Goal: Information Seeking & Learning: Learn about a topic

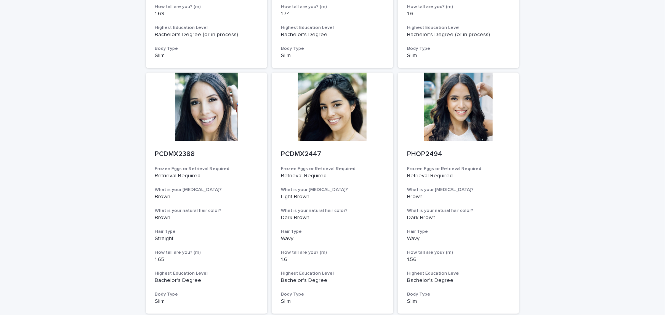
scroll to position [823, 0]
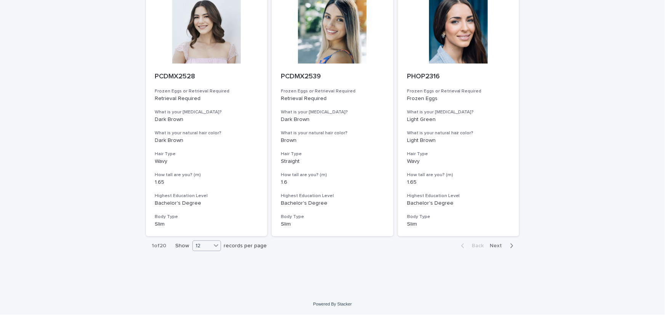
click at [198, 245] on div "12" at bounding box center [202, 246] width 18 height 8
click at [202, 272] on div "36" at bounding box center [205, 274] width 28 height 9
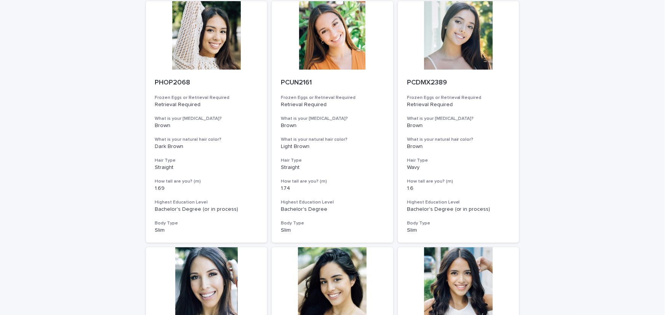
scroll to position [0, 0]
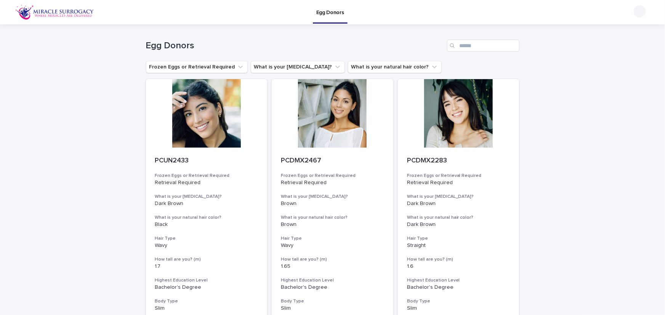
scroll to position [1070, 0]
